Goal: Navigation & Orientation: Understand site structure

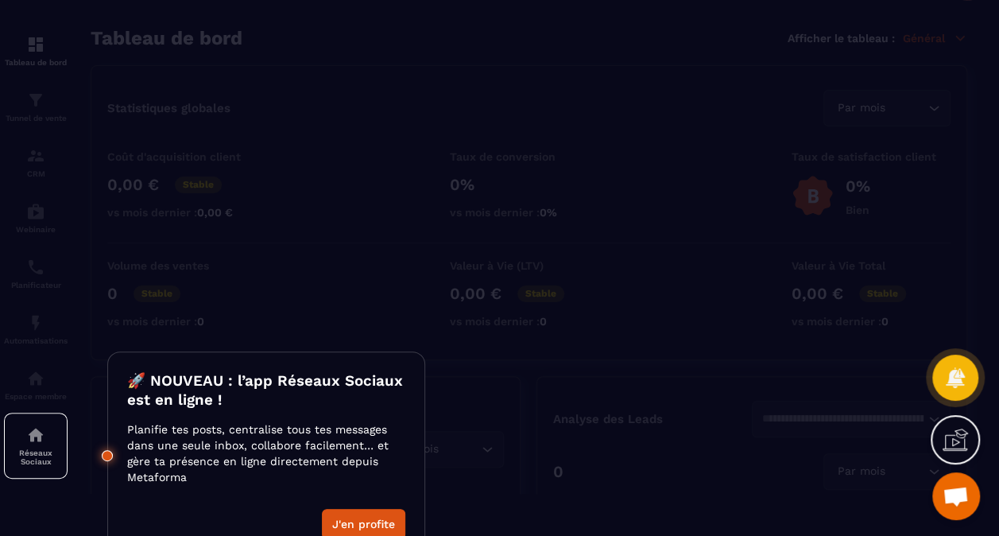
scroll to position [64, 0]
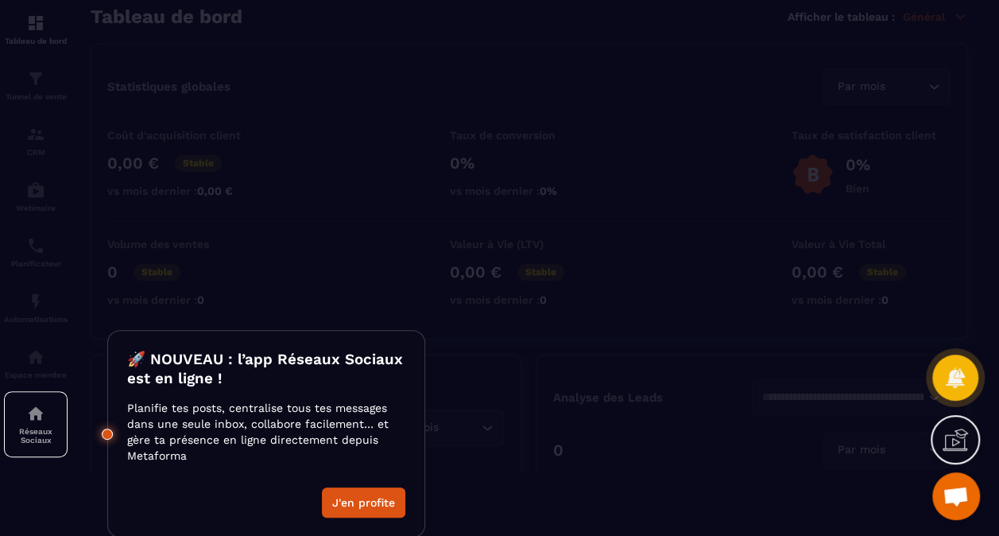
click at [348, 497] on button "J'en profite" at bounding box center [363, 502] width 83 height 30
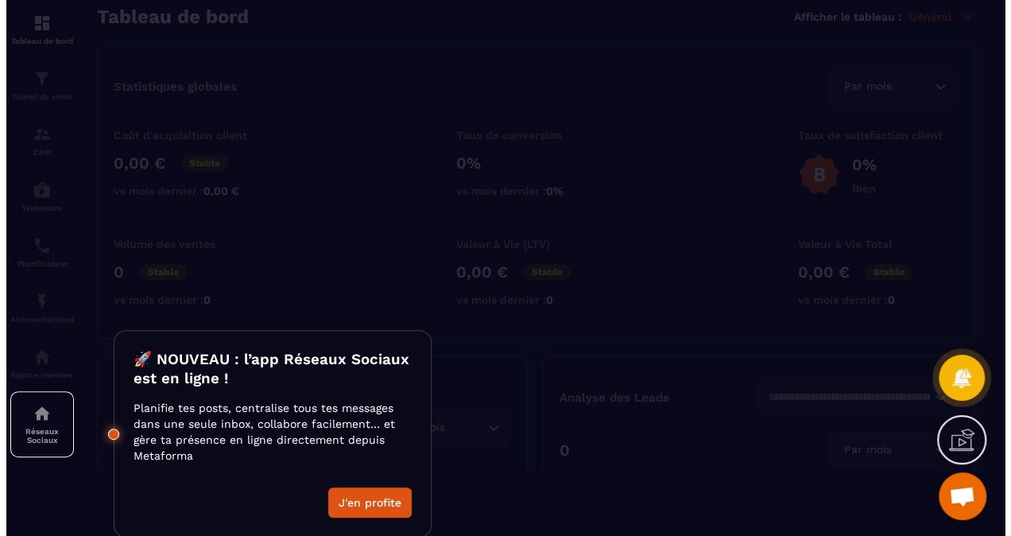
scroll to position [0, 0]
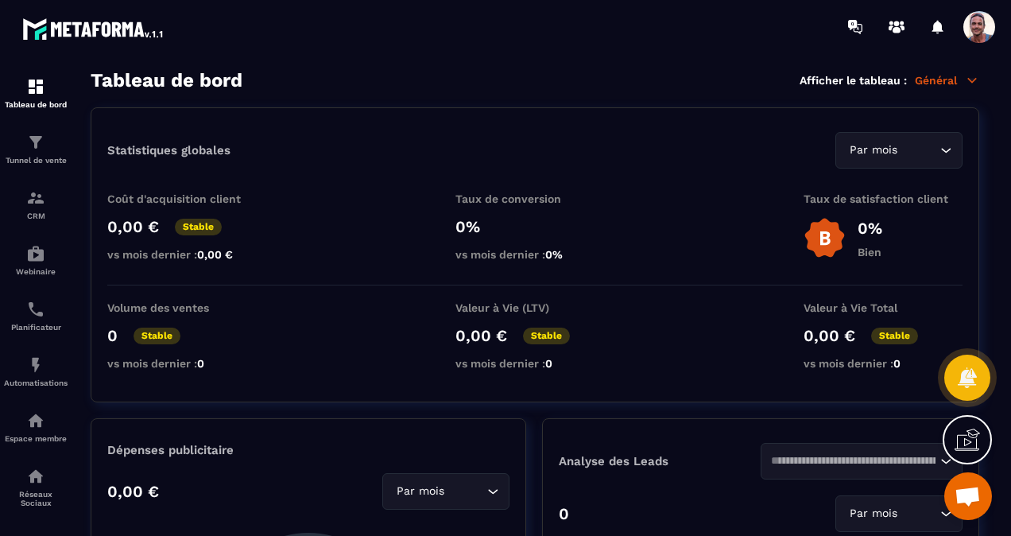
click at [34, 81] on img at bounding box center [35, 86] width 19 height 19
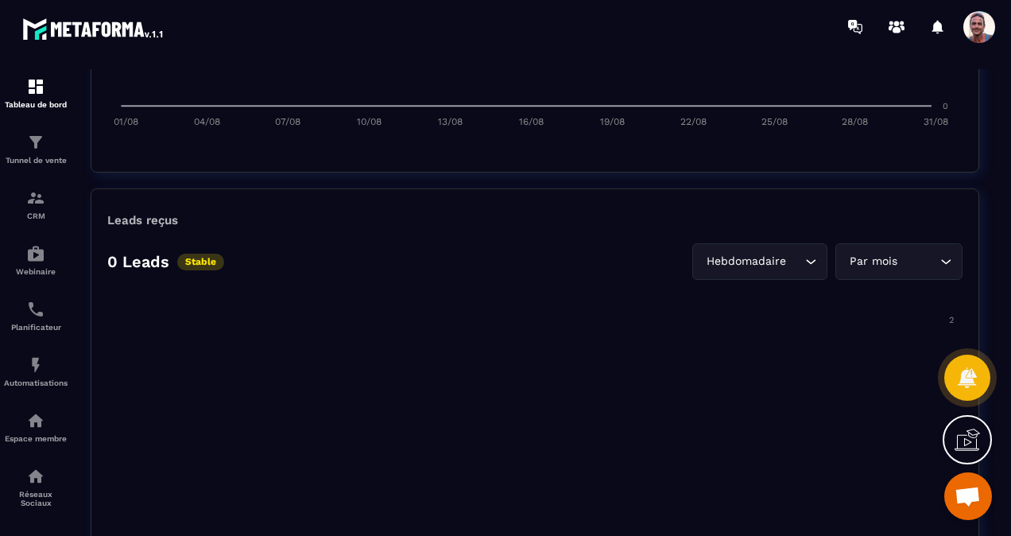
scroll to position [715, 0]
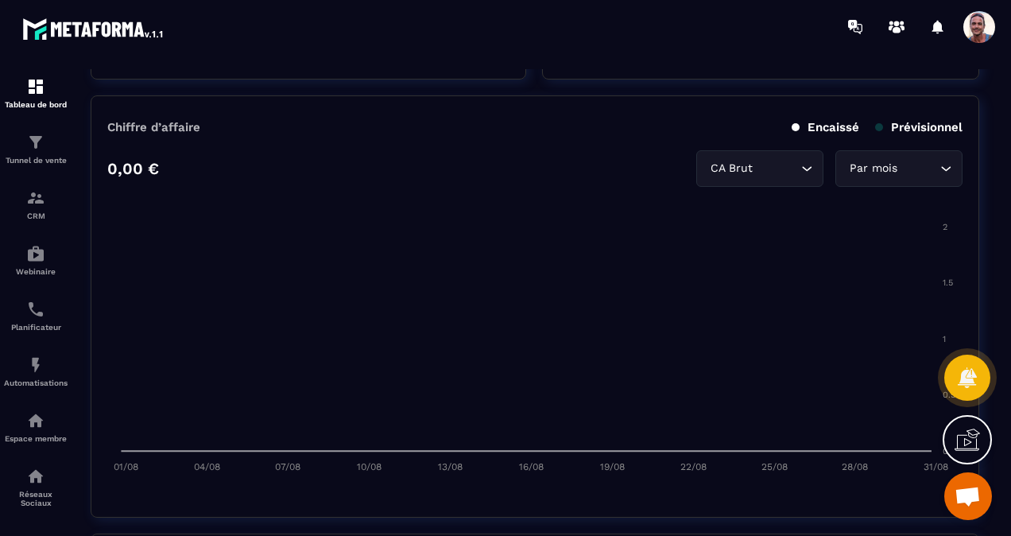
click at [0, 0] on img at bounding box center [0, 0] width 0 height 0
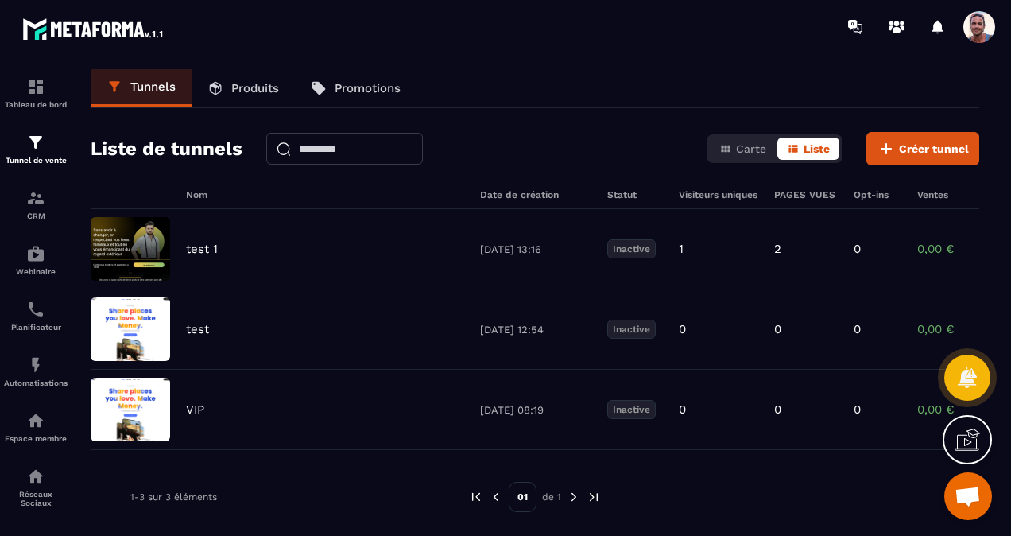
click at [257, 87] on p "Produits" at bounding box center [255, 88] width 48 height 14
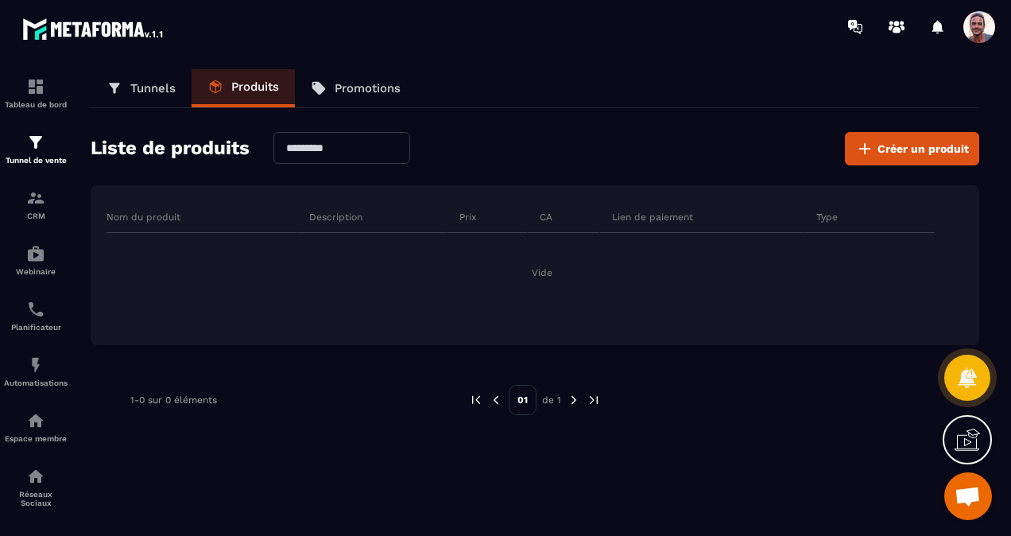
click at [372, 83] on p "Promotions" at bounding box center [368, 88] width 66 height 14
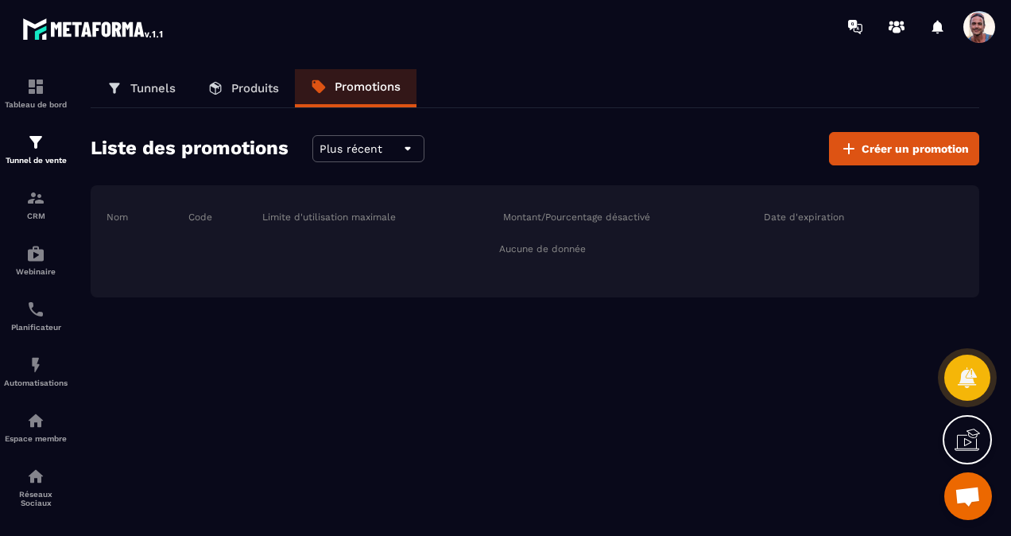
click at [129, 83] on link "Tunnels" at bounding box center [141, 88] width 101 height 38
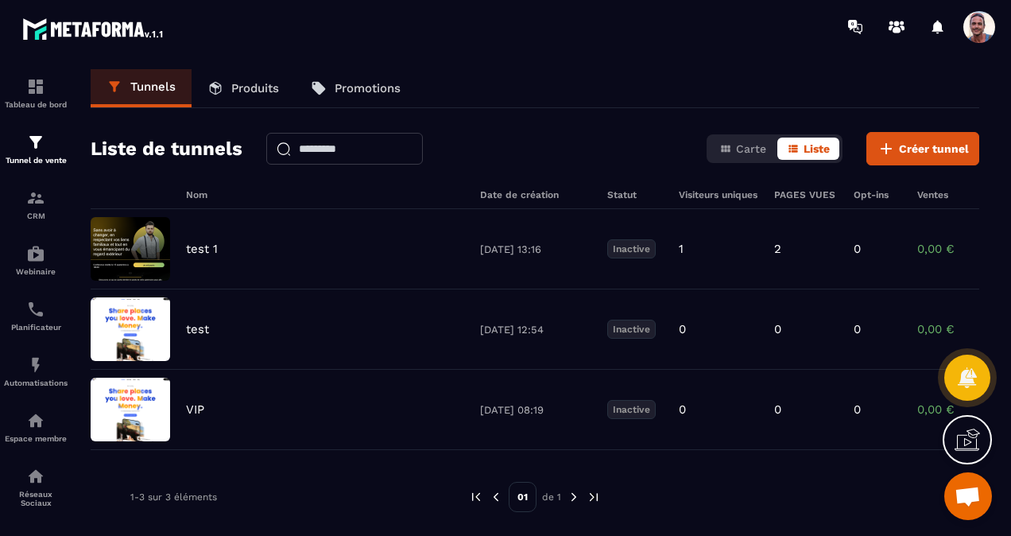
click at [0, 0] on img at bounding box center [0, 0] width 0 height 0
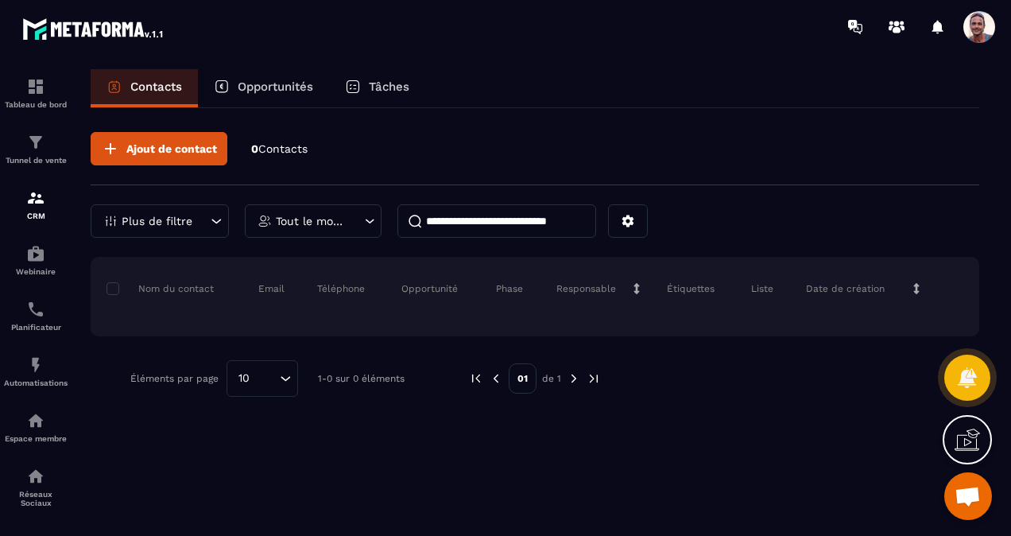
click at [253, 85] on p "Opportunités" at bounding box center [275, 86] width 75 height 14
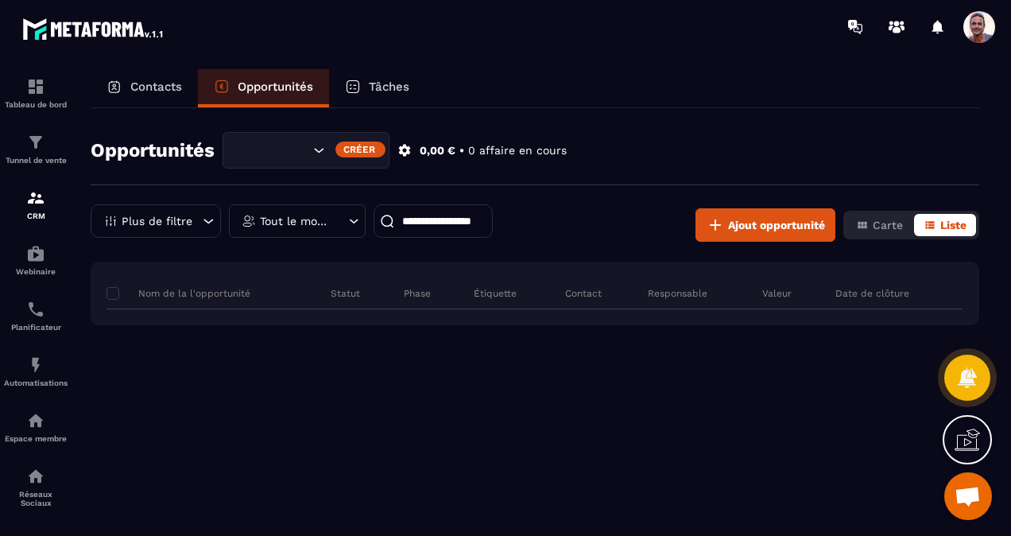
click at [377, 86] on p "Tâches" at bounding box center [389, 86] width 41 height 14
